Goal: Check status: Check status

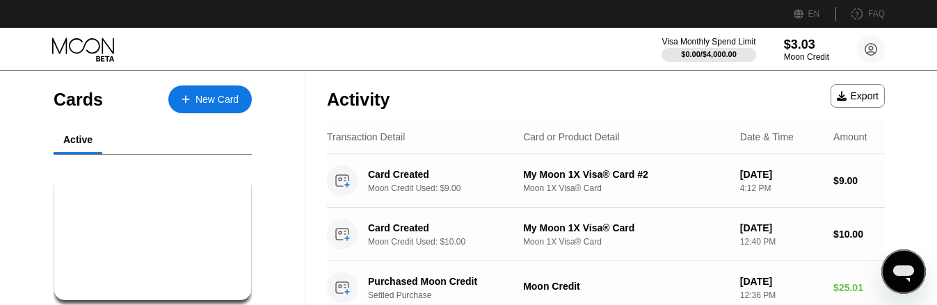
click at [163, 250] on div "$9.00 ● ● ● ● 8355 My Moon 1X Visa® Card #2" at bounding box center [152, 238] width 197 height 124
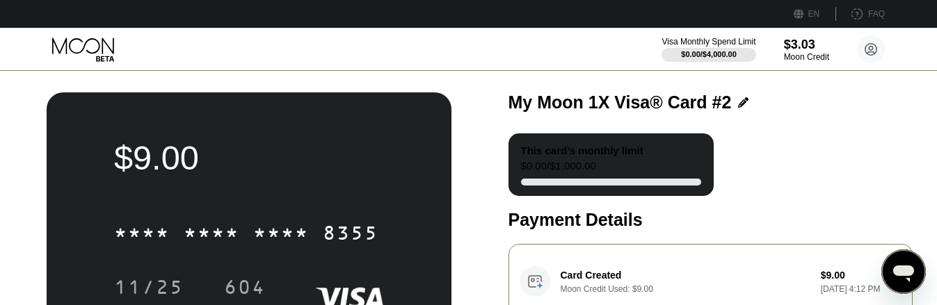
scroll to position [71, 0]
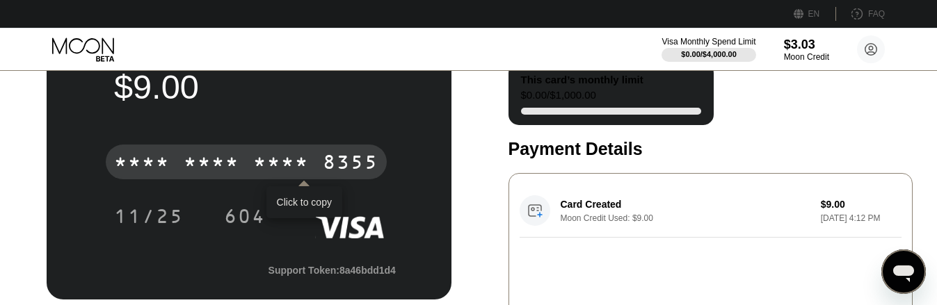
click at [356, 160] on div "8355" at bounding box center [351, 164] width 56 height 22
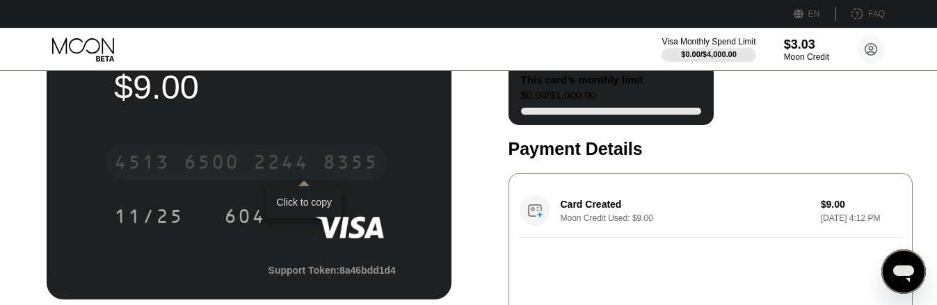
click at [248, 159] on div "4513 6500 2244 8355" at bounding box center [246, 162] width 281 height 35
drag, startPoint x: 1, startPoint y: 108, endPoint x: 44, endPoint y: 49, distance: 73.3
click at [2, 108] on div "$9.00 * * * * * * * * * * * * 8355 11/25 604 Support Token: 8a46bdd1d4 Tags Add…" at bounding box center [468, 226] width 937 height 451
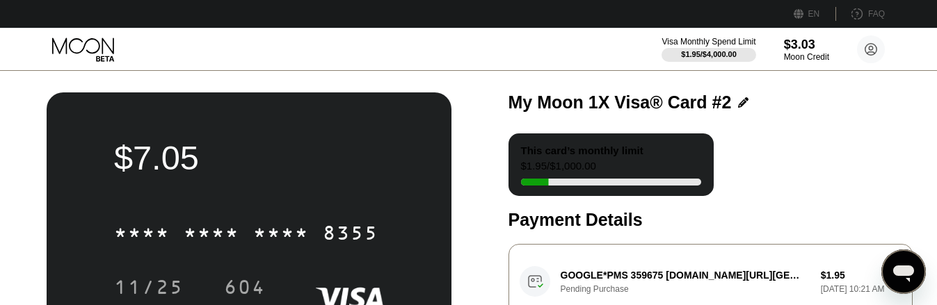
scroll to position [71, 0]
